Goal: Find specific page/section: Find specific page/section

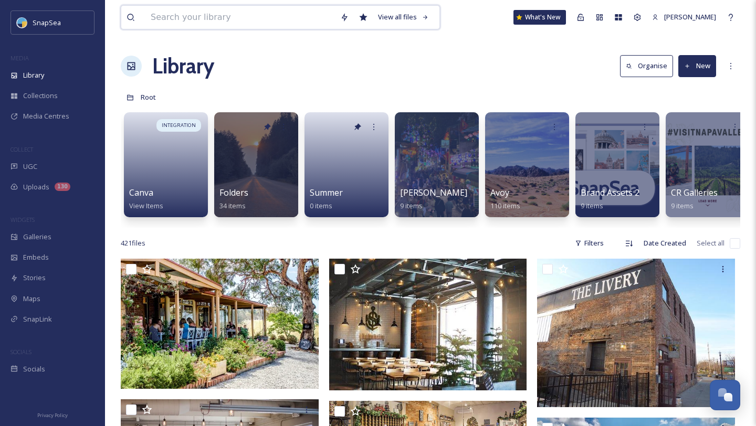
click at [295, 11] on input at bounding box center [240, 17] width 190 height 23
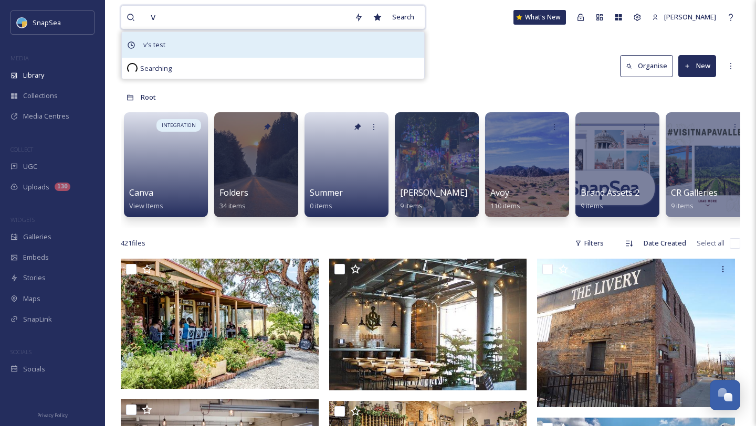
type input "v"
click at [163, 45] on span "v's test" at bounding box center [154, 44] width 33 height 15
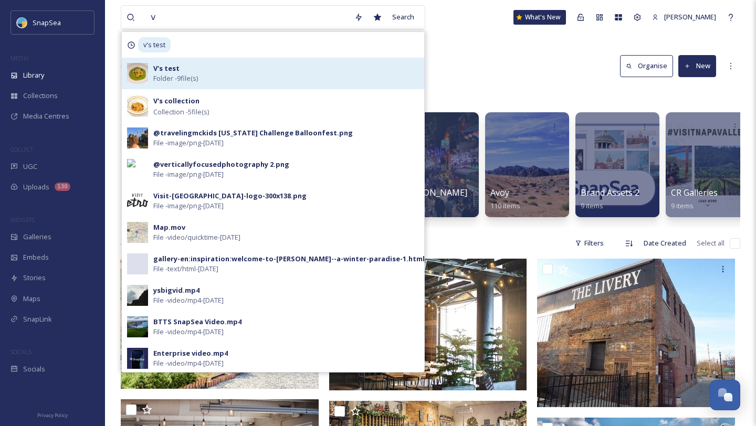
click at [162, 69] on strong "V's test" at bounding box center [166, 68] width 26 height 9
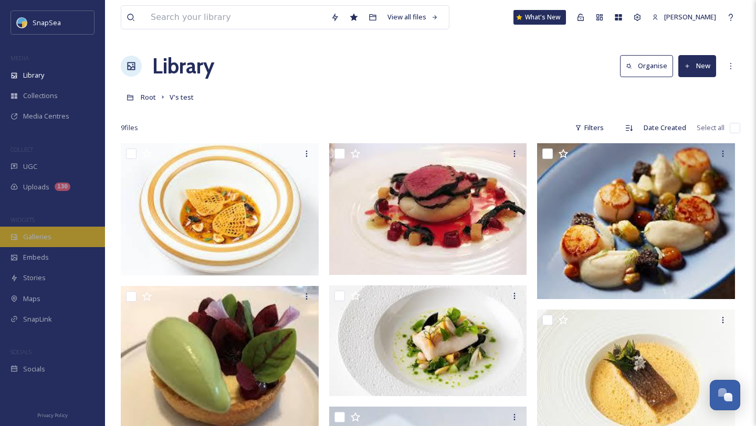
click at [44, 245] on div "Galleries" at bounding box center [52, 237] width 105 height 20
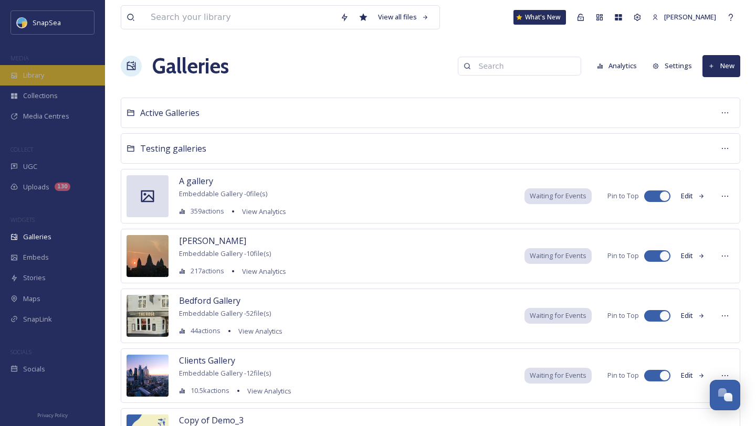
click at [58, 72] on div "Library" at bounding box center [52, 75] width 105 height 20
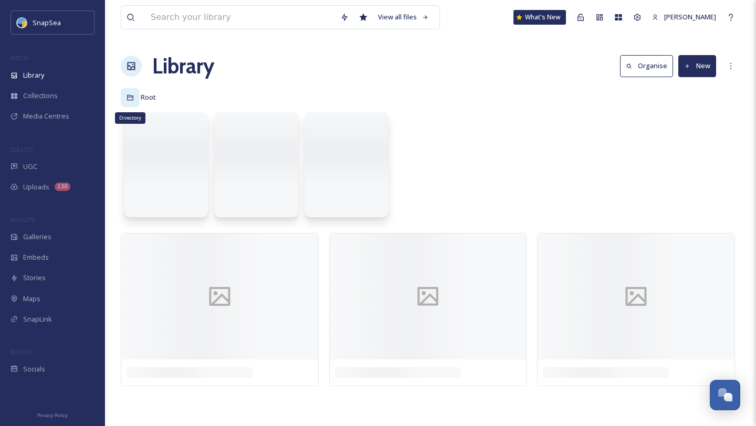
click at [130, 97] on icon at bounding box center [130, 97] width 7 height 7
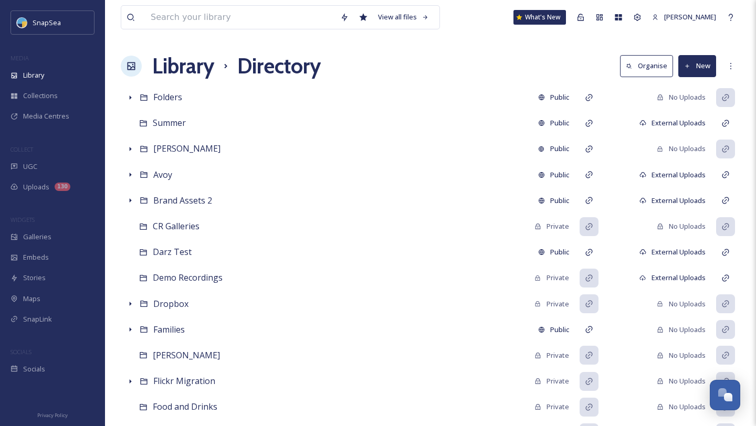
click at [201, 64] on h1 "Library" at bounding box center [183, 66] width 62 height 32
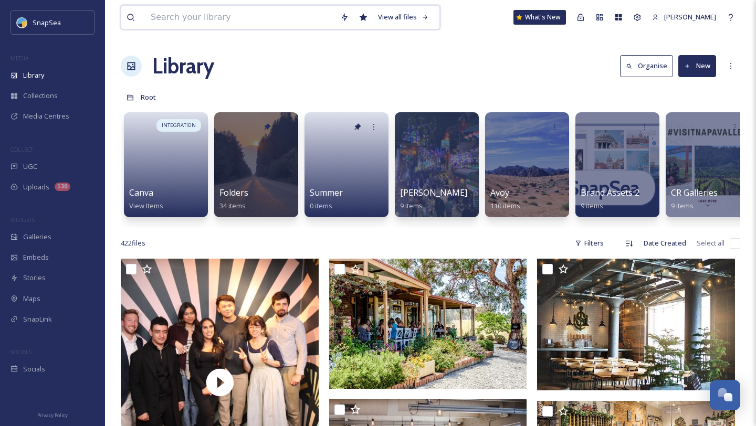
click at [233, 15] on input at bounding box center [240, 17] width 190 height 23
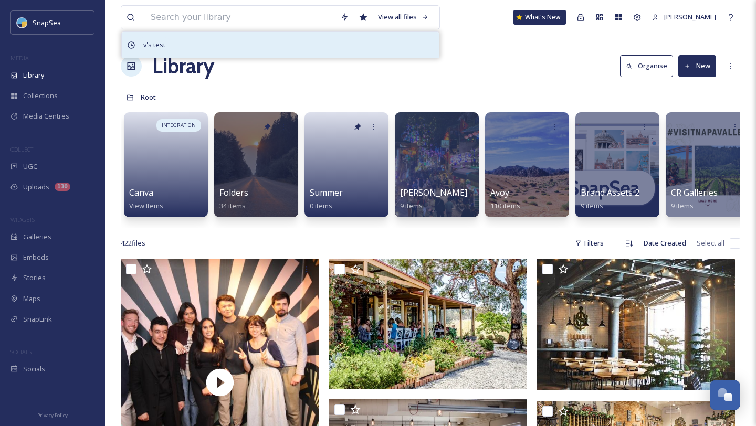
click at [145, 44] on span "v's test" at bounding box center [154, 44] width 33 height 15
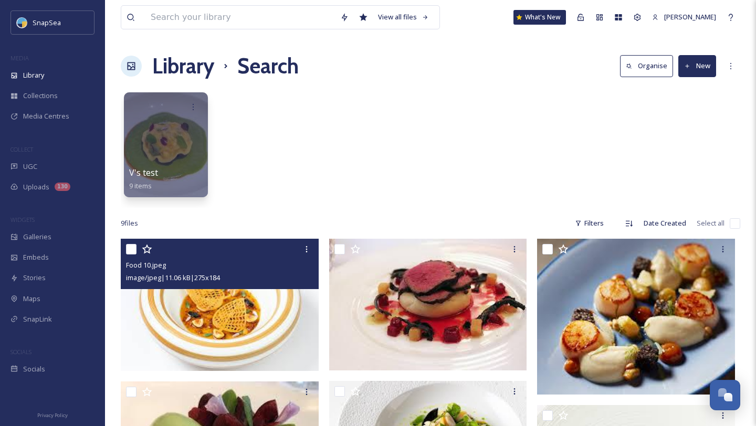
click at [243, 295] on img at bounding box center [220, 305] width 198 height 132
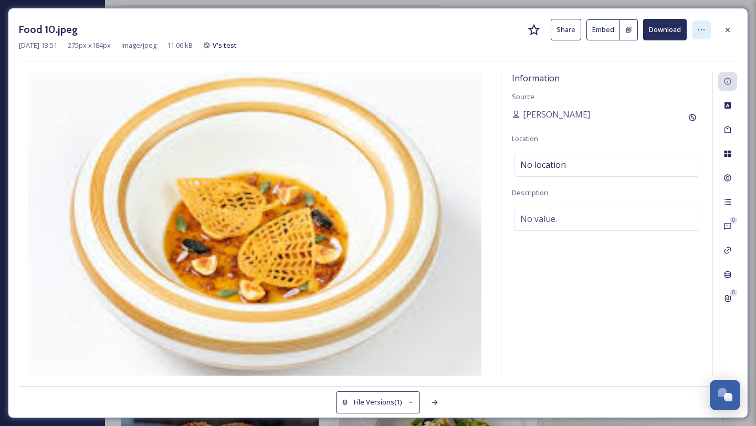
click at [704, 32] on icon at bounding box center [701, 30] width 8 height 8
click at [542, 45] on div "[DATE] 13:51 275 px x 184 px image/jpeg 11.06 kB V's test" at bounding box center [378, 45] width 718 height 10
